Goal: Task Accomplishment & Management: Manage account settings

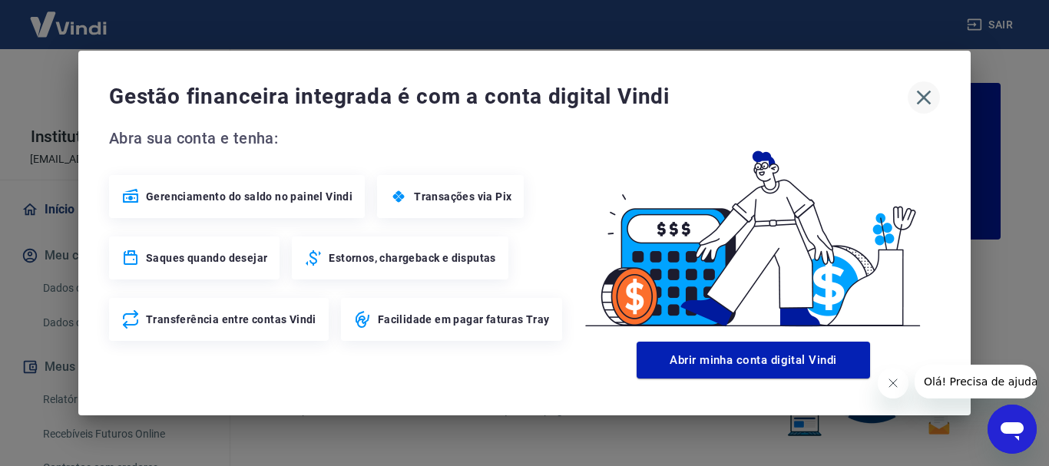
click at [930, 100] on icon "button" at bounding box center [923, 97] width 25 height 25
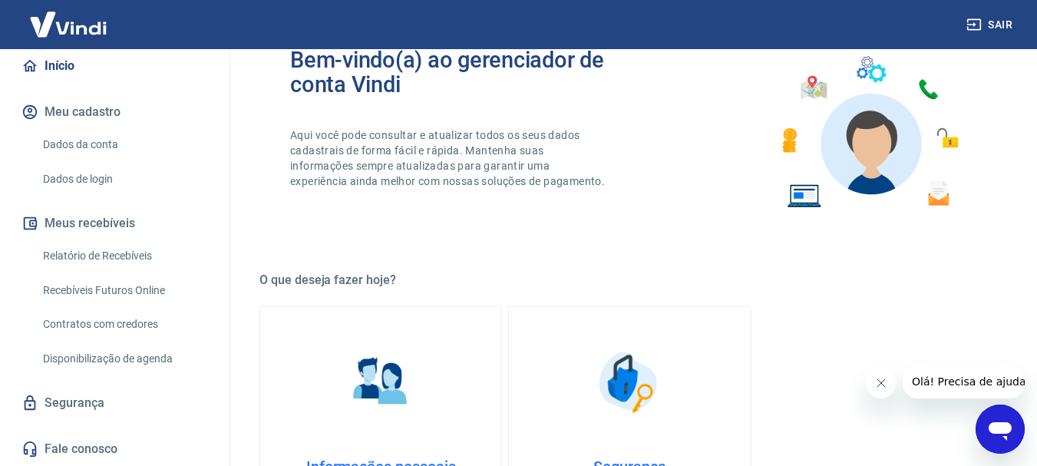
scroll to position [230, 0]
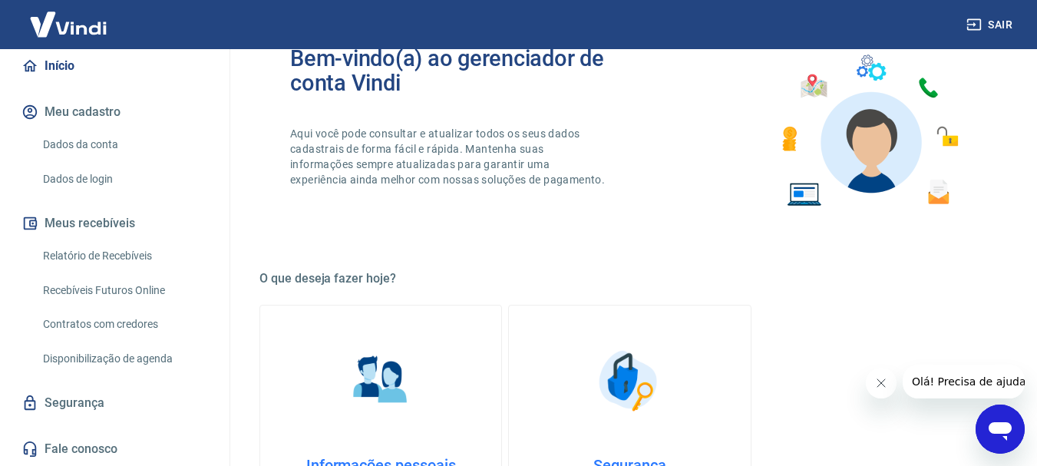
click at [150, 249] on link "Relatório de Recebíveis" at bounding box center [124, 255] width 174 height 31
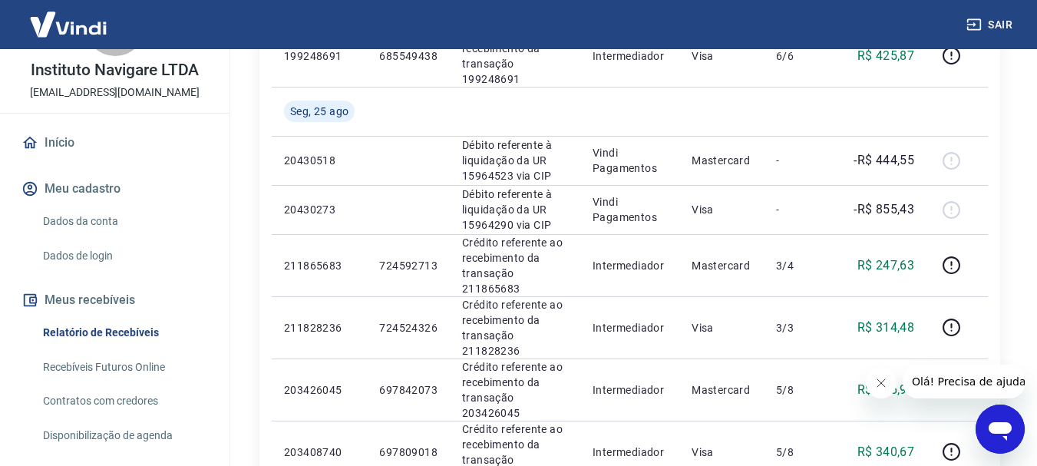
scroll to position [144, 0]
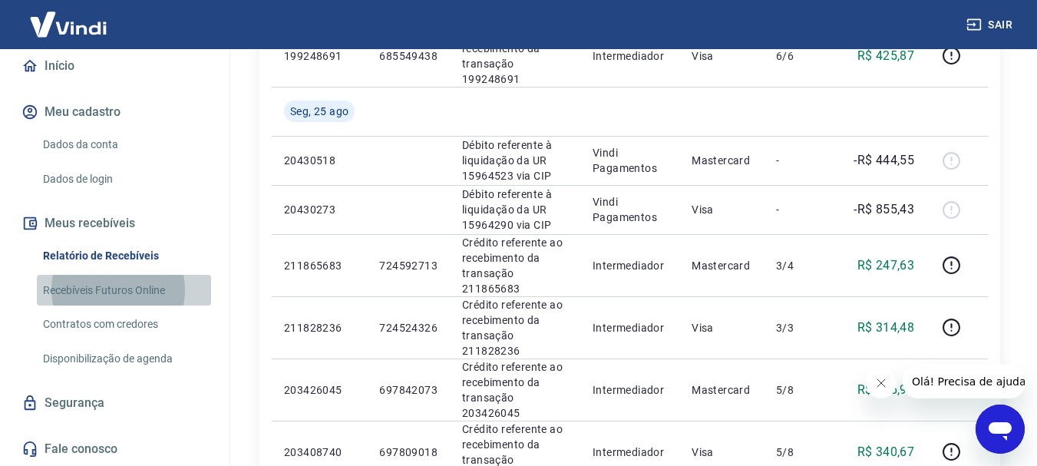
click at [154, 295] on link "Recebíveis Futuros Online" at bounding box center [124, 290] width 174 height 31
